Goal: Task Accomplishment & Management: Manage account settings

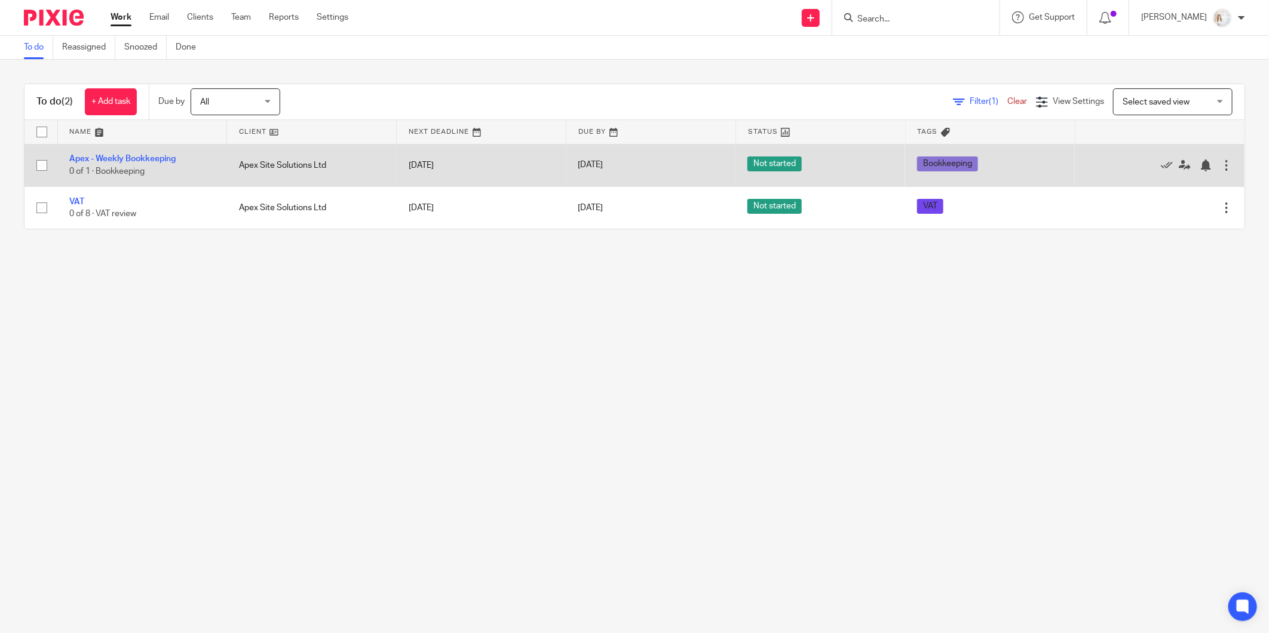
click at [39, 166] on input "checkbox" at bounding box center [41, 165] width 23 height 23
checkbox input "true"
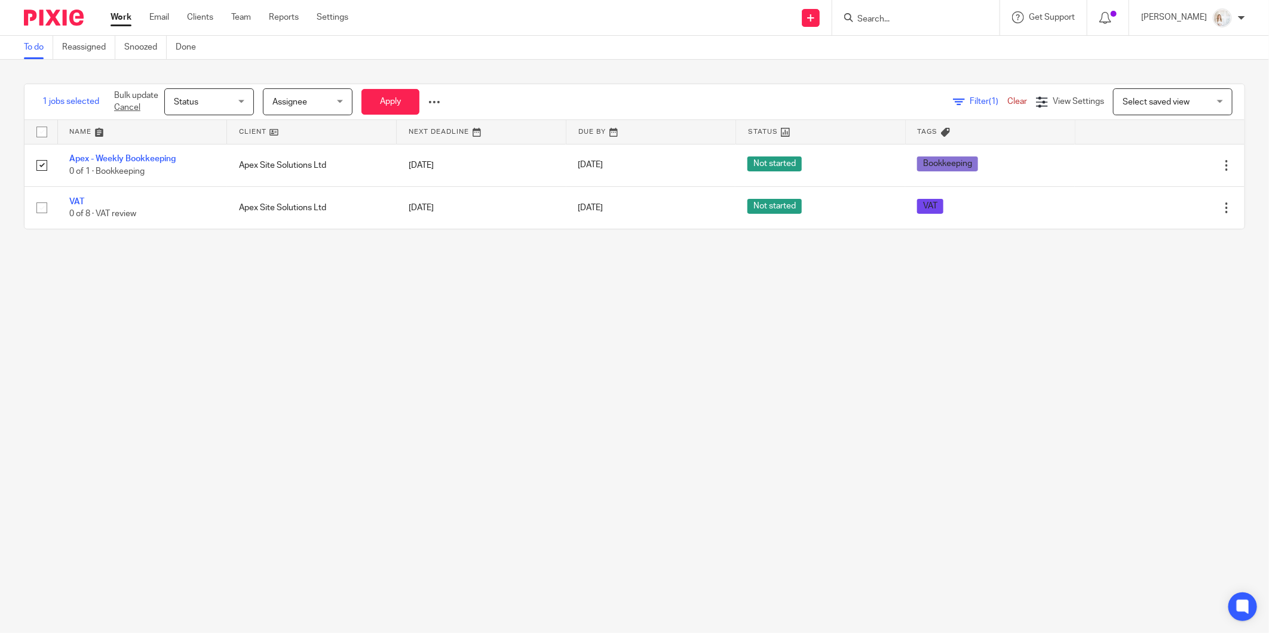
click at [235, 105] on span "Status" at bounding box center [205, 101] width 63 height 25
click at [205, 201] on li "Done" at bounding box center [209, 200] width 88 height 24
click at [392, 103] on button "Apply" at bounding box center [390, 102] width 58 height 26
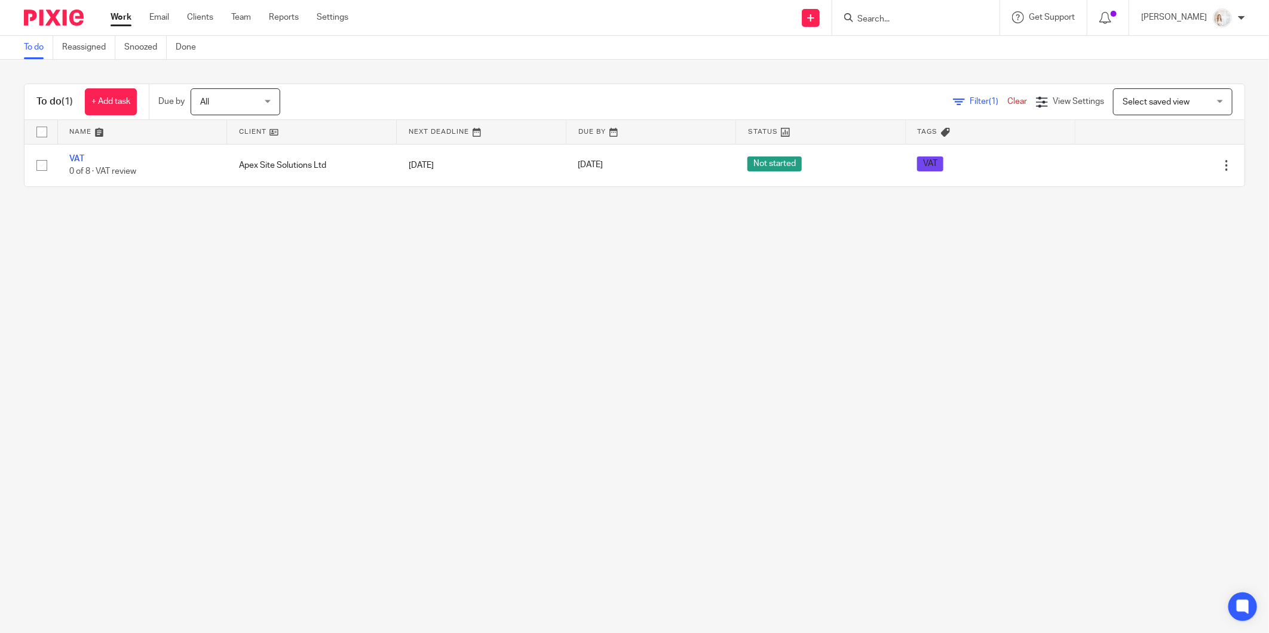
click at [128, 14] on link "Work" at bounding box center [121, 17] width 21 height 12
